Goal: Find contact information: Find contact information

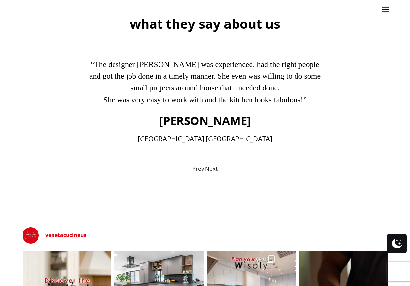
scroll to position [1761, 0]
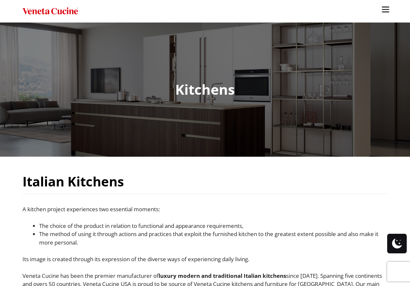
click at [386, 8] on img "Site" at bounding box center [385, 10] width 10 height 10
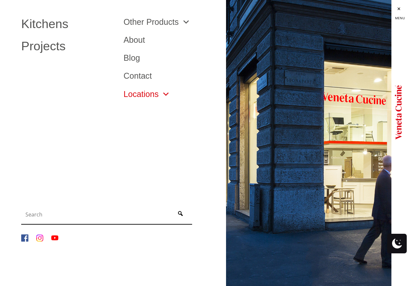
click at [138, 93] on link "Locations" at bounding box center [147, 94] width 47 height 8
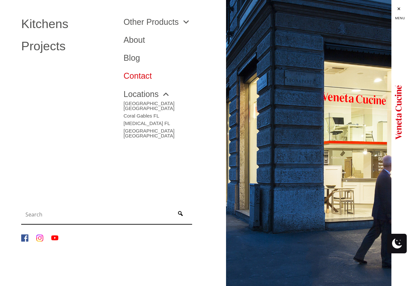
click at [140, 77] on link "Contact" at bounding box center [170, 76] width 93 height 8
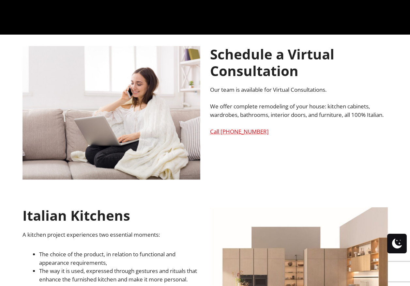
scroll to position [261, 0]
